Goal: Task Accomplishment & Management: Complete application form

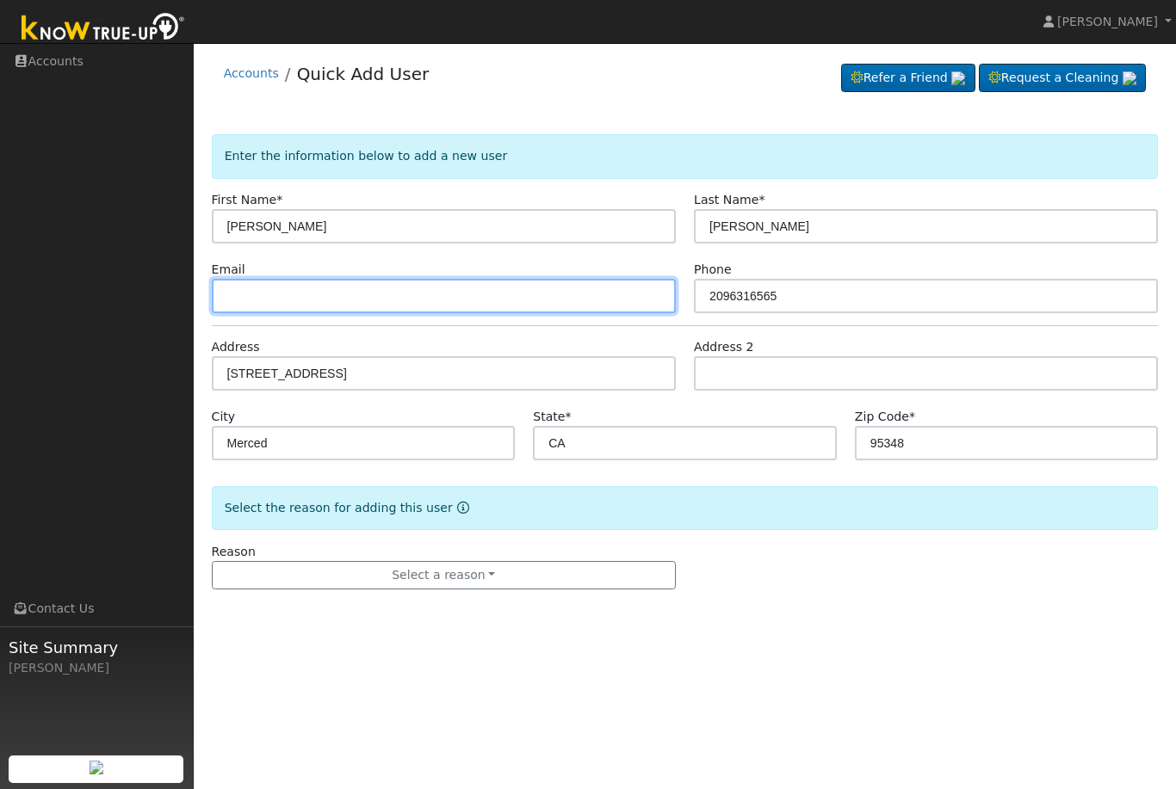
click at [538, 298] on input "text" at bounding box center [444, 296] width 464 height 34
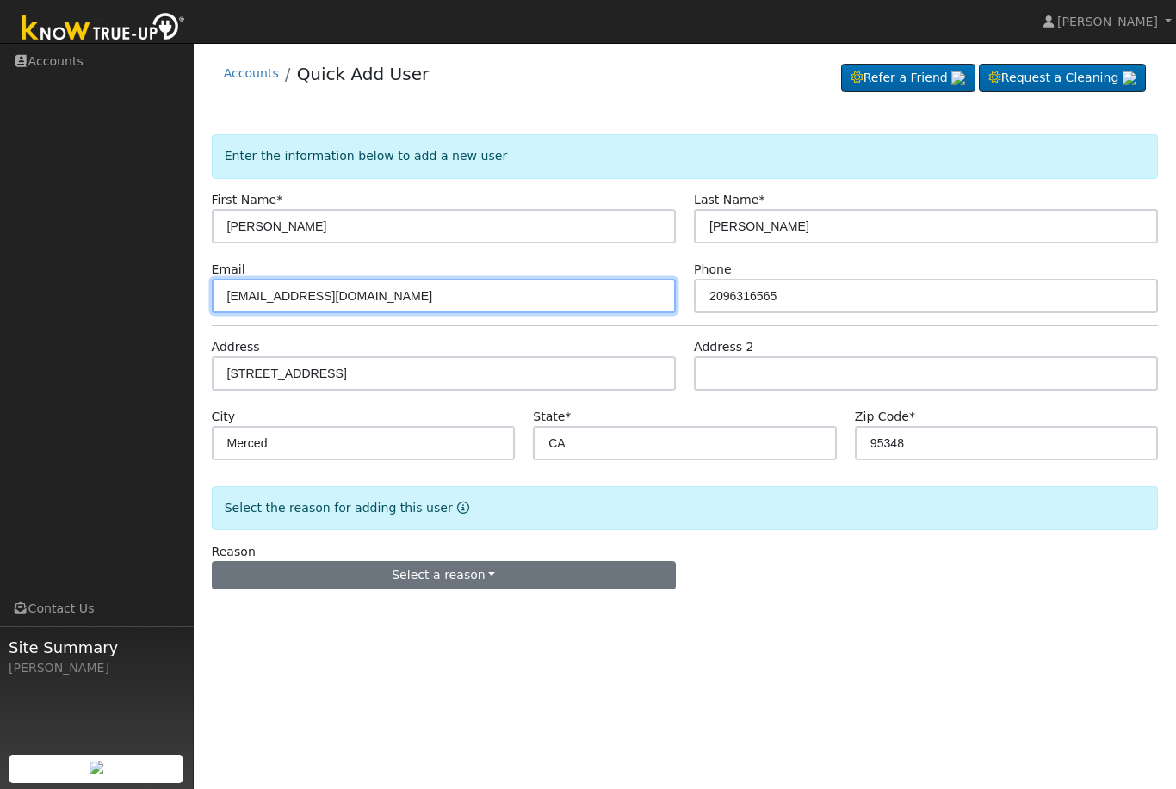
type input "Frankiem4@aol.com"
click at [607, 582] on button "Select a reason" at bounding box center [444, 575] width 464 height 29
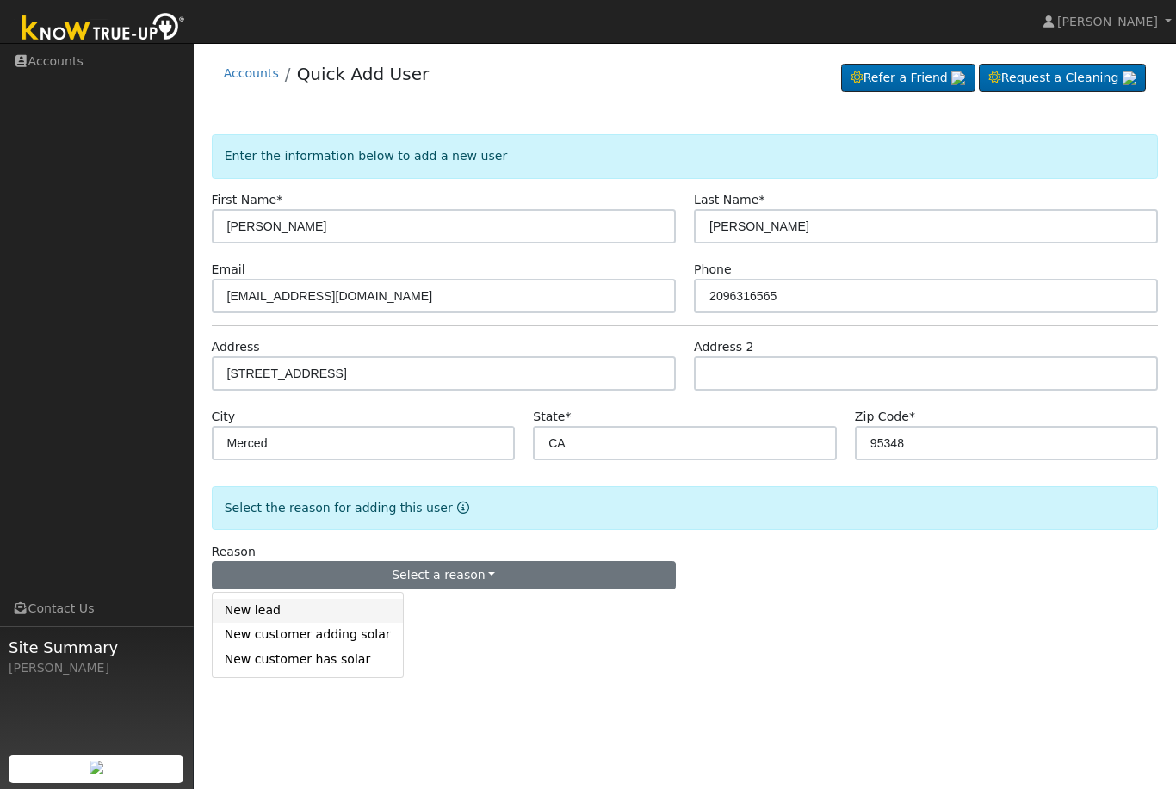
click at [276, 614] on link "New lead" at bounding box center [308, 611] width 190 height 24
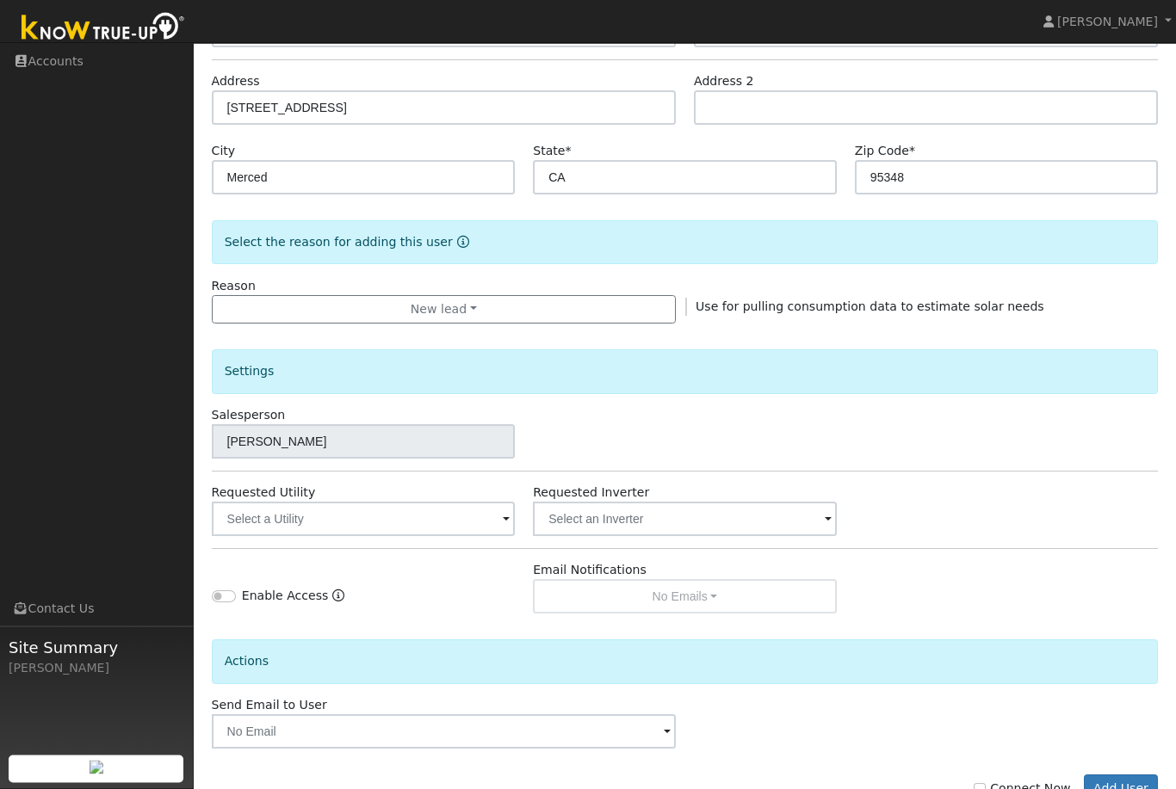
scroll to position [266, 0]
click at [491, 534] on input "text" at bounding box center [364, 519] width 304 height 34
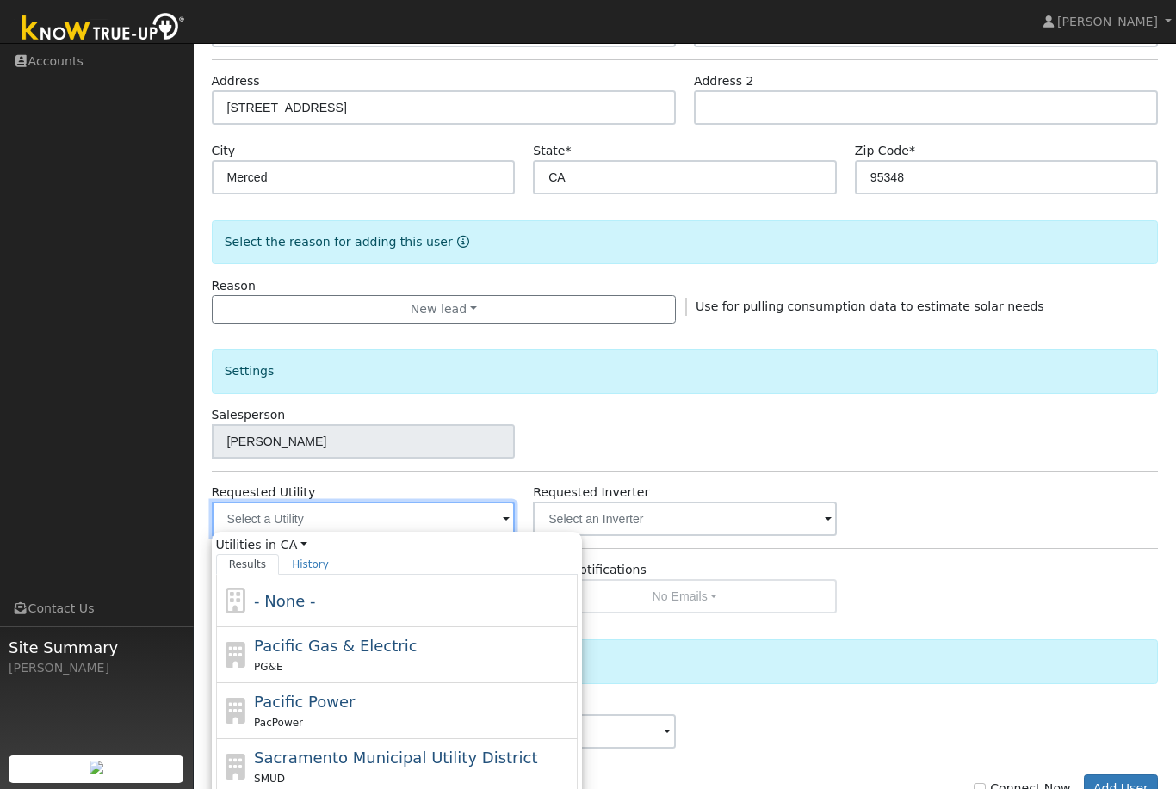
click at [468, 527] on input "text" at bounding box center [364, 519] width 304 height 34
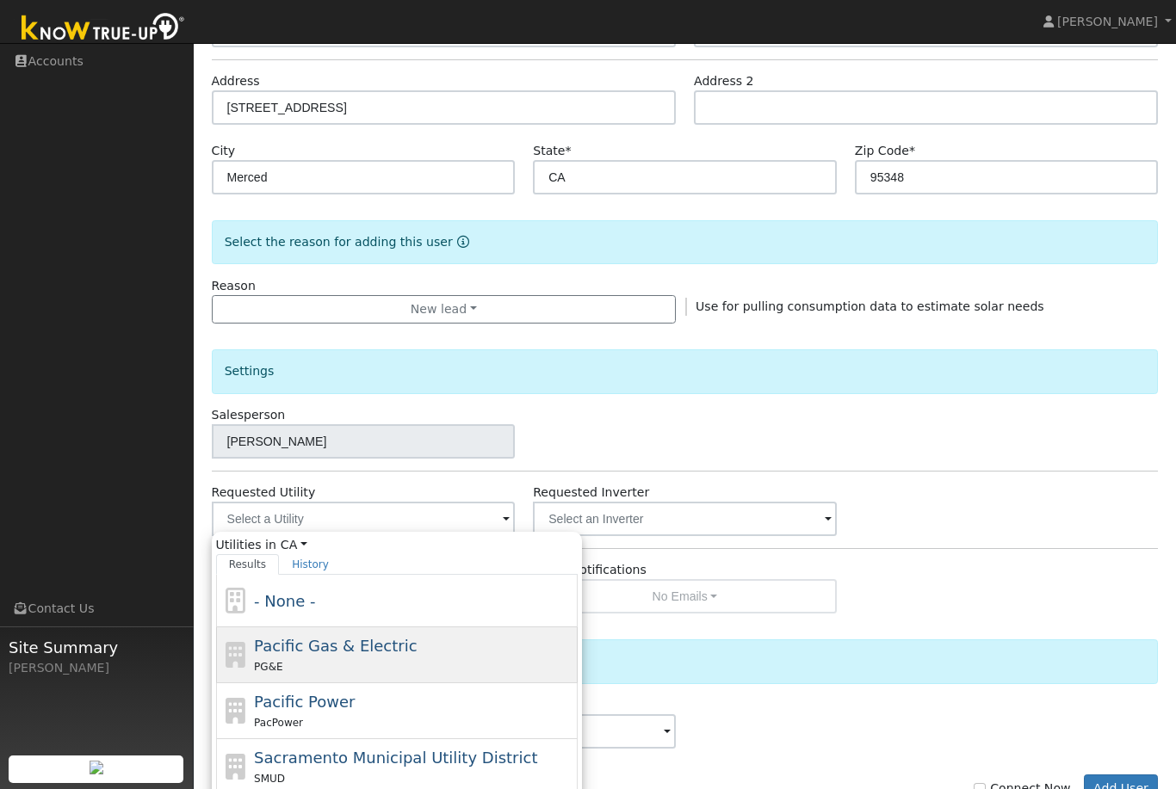
click at [432, 663] on div "PG&E" at bounding box center [413, 667] width 319 height 18
type input "Pacific Gas & Electric"
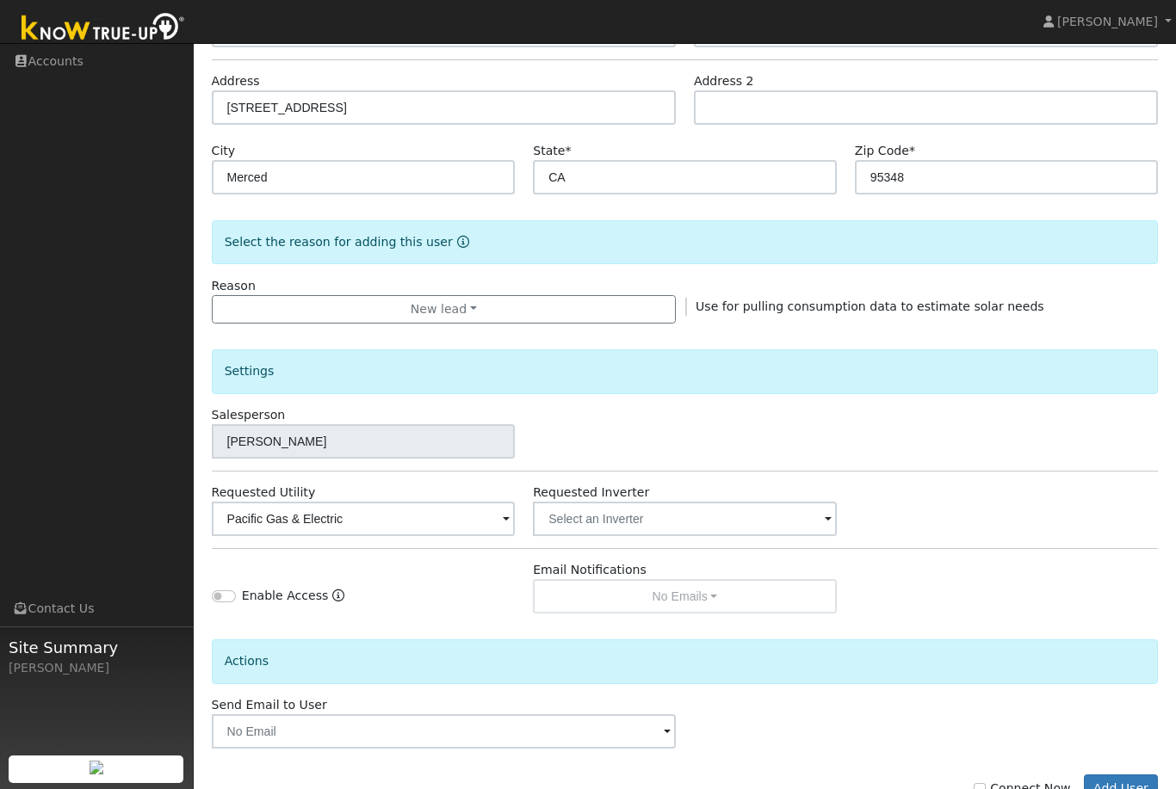
scroll to position [267, 0]
click at [1135, 788] on button "Add User" at bounding box center [1121, 788] width 75 height 29
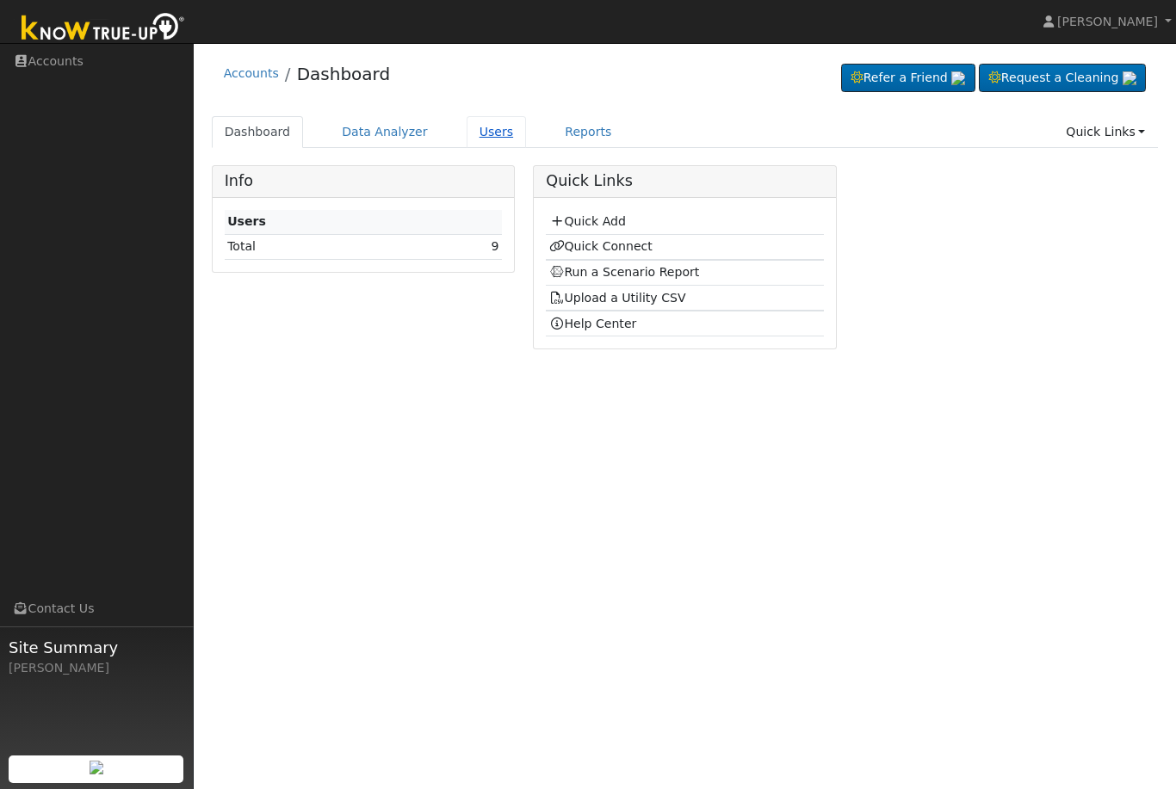
click at [493, 133] on link "Users" at bounding box center [497, 132] width 60 height 32
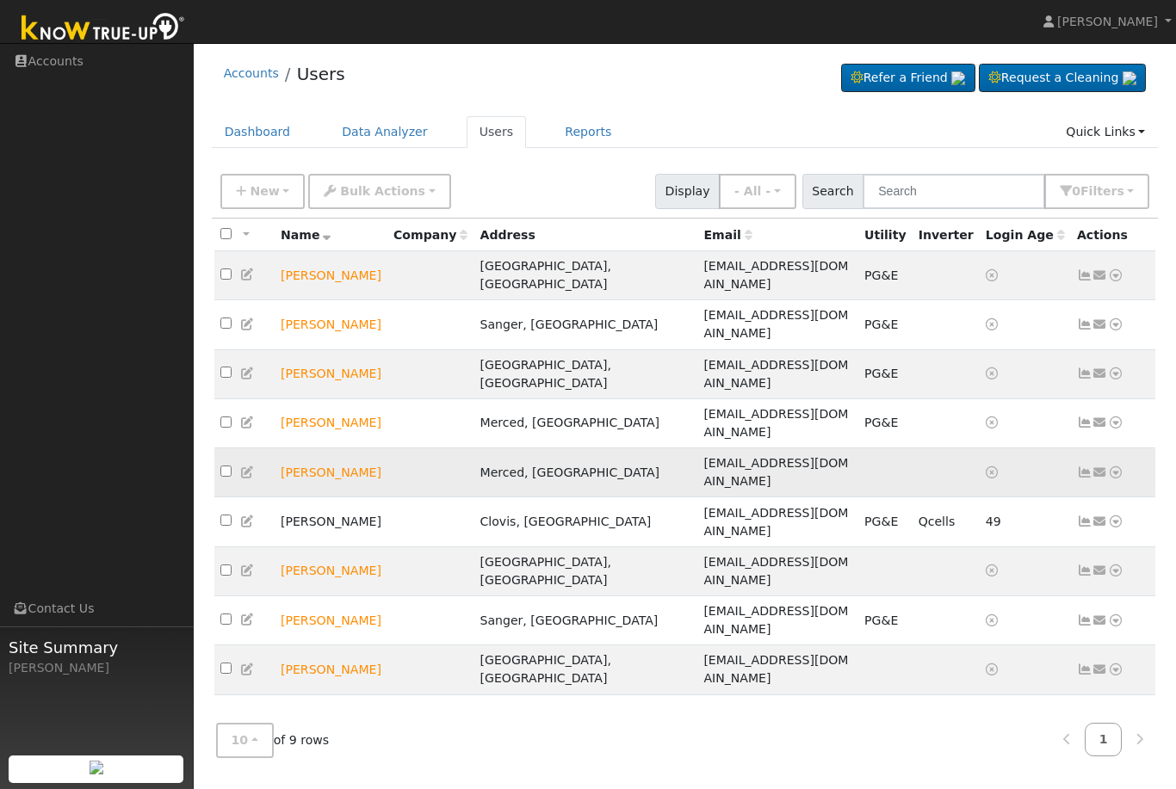
click at [1119, 467] on icon at bounding box center [1115, 473] width 15 height 12
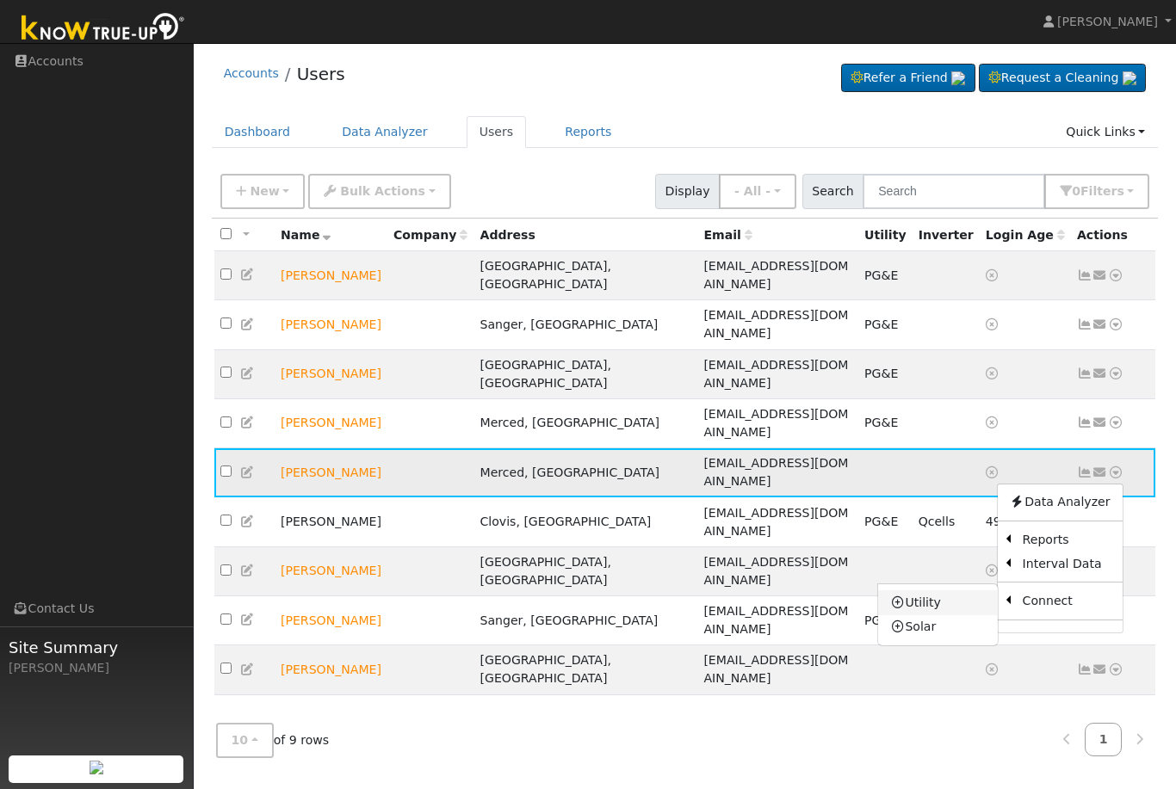
click at [961, 590] on link "Utility" at bounding box center [938, 602] width 120 height 24
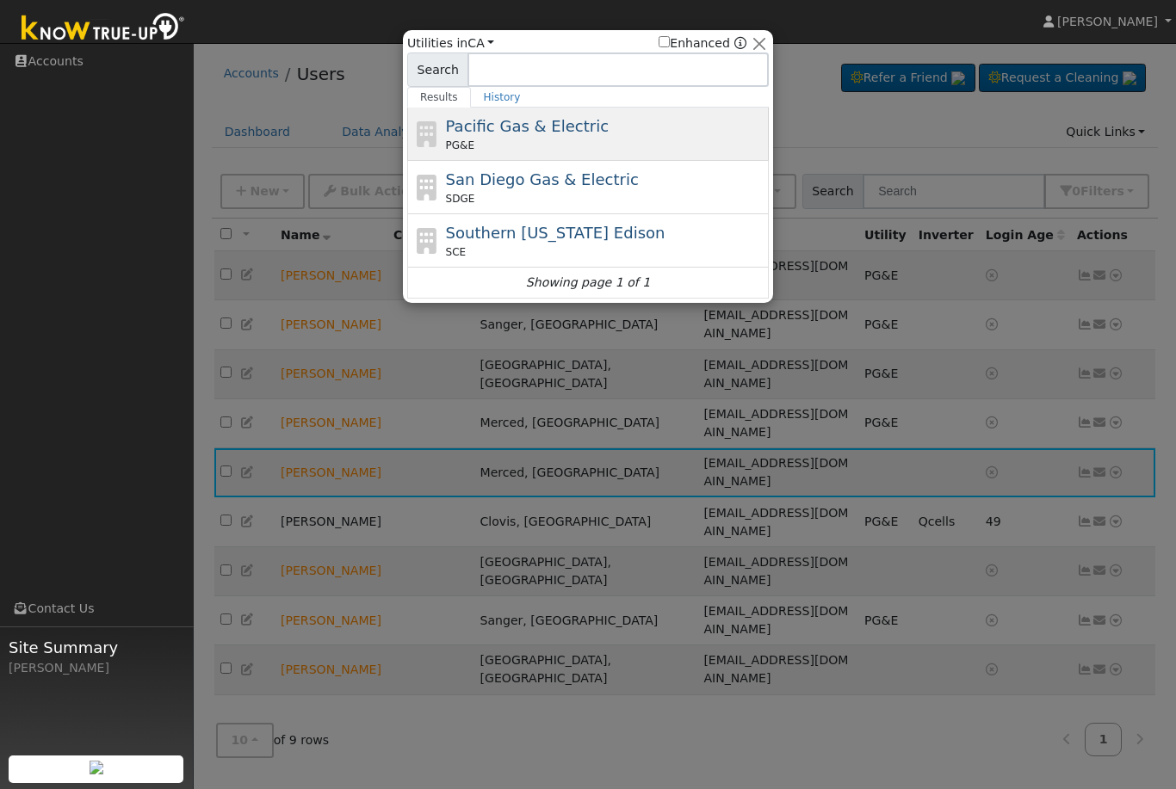
click at [560, 150] on div "PG&E" at bounding box center [605, 145] width 319 height 15
